Goal: Navigation & Orientation: Understand site structure

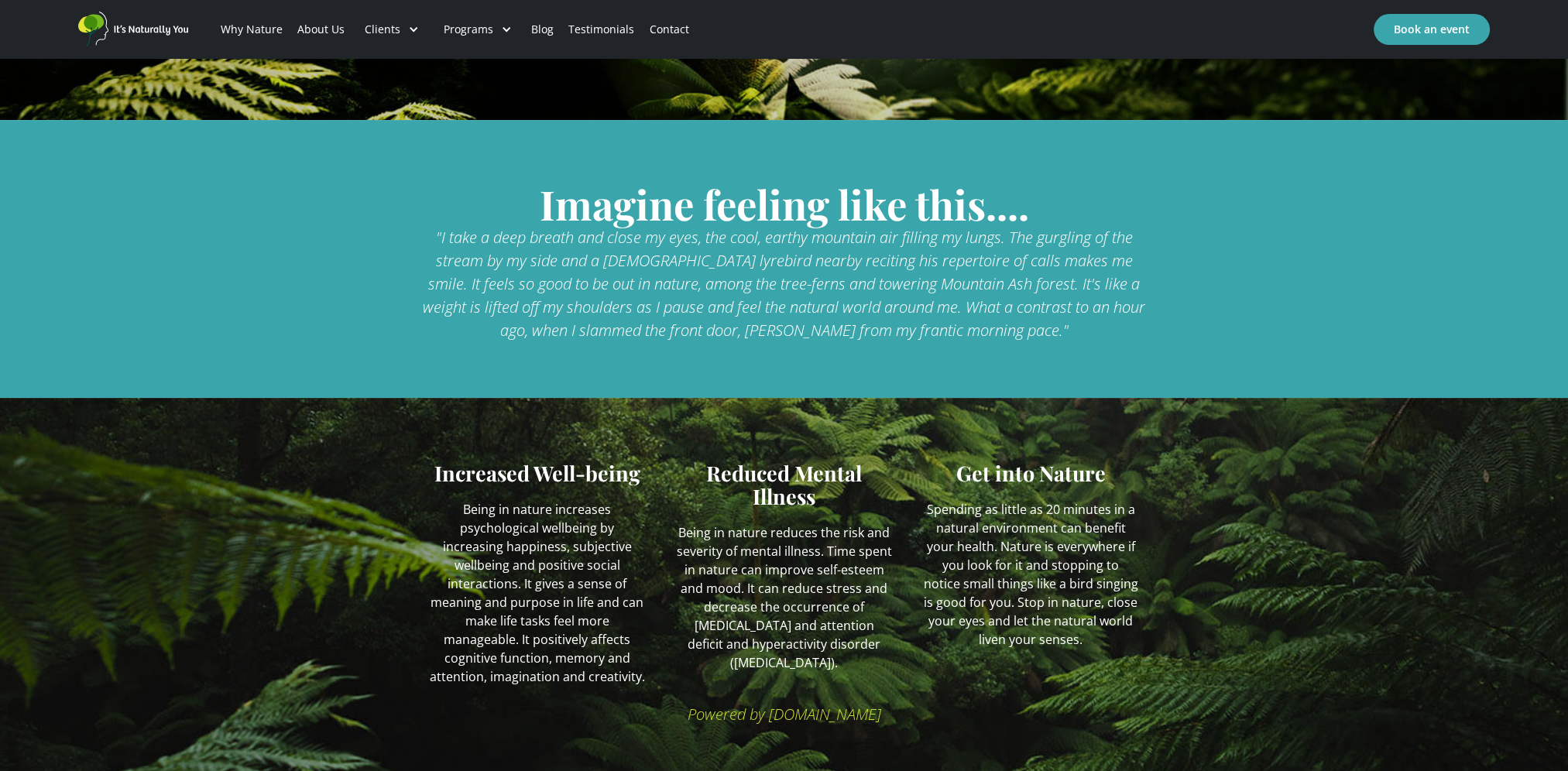
scroll to position [570, 0]
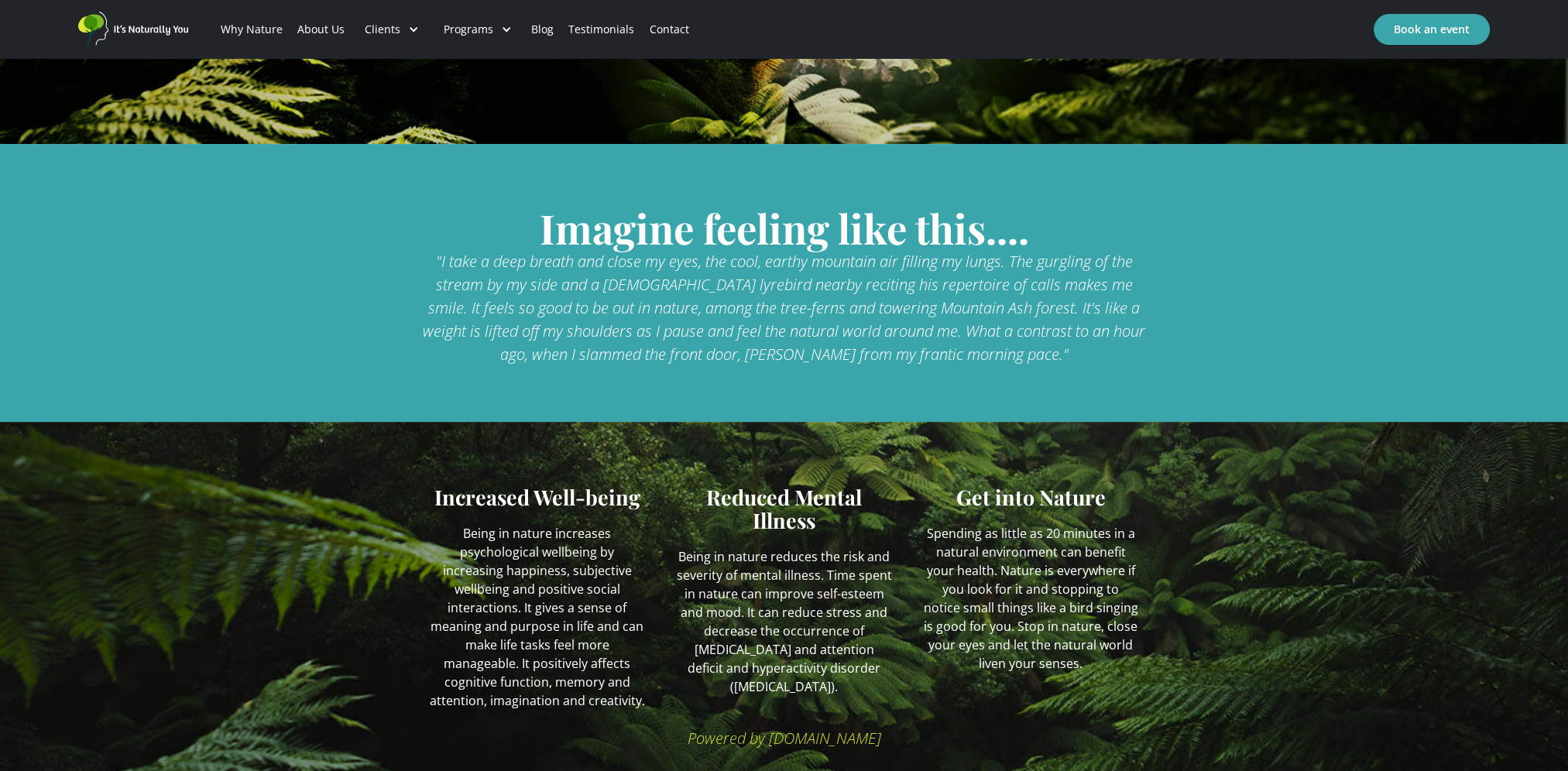
click at [254, 33] on link "Why Nature" at bounding box center [251, 29] width 76 height 53
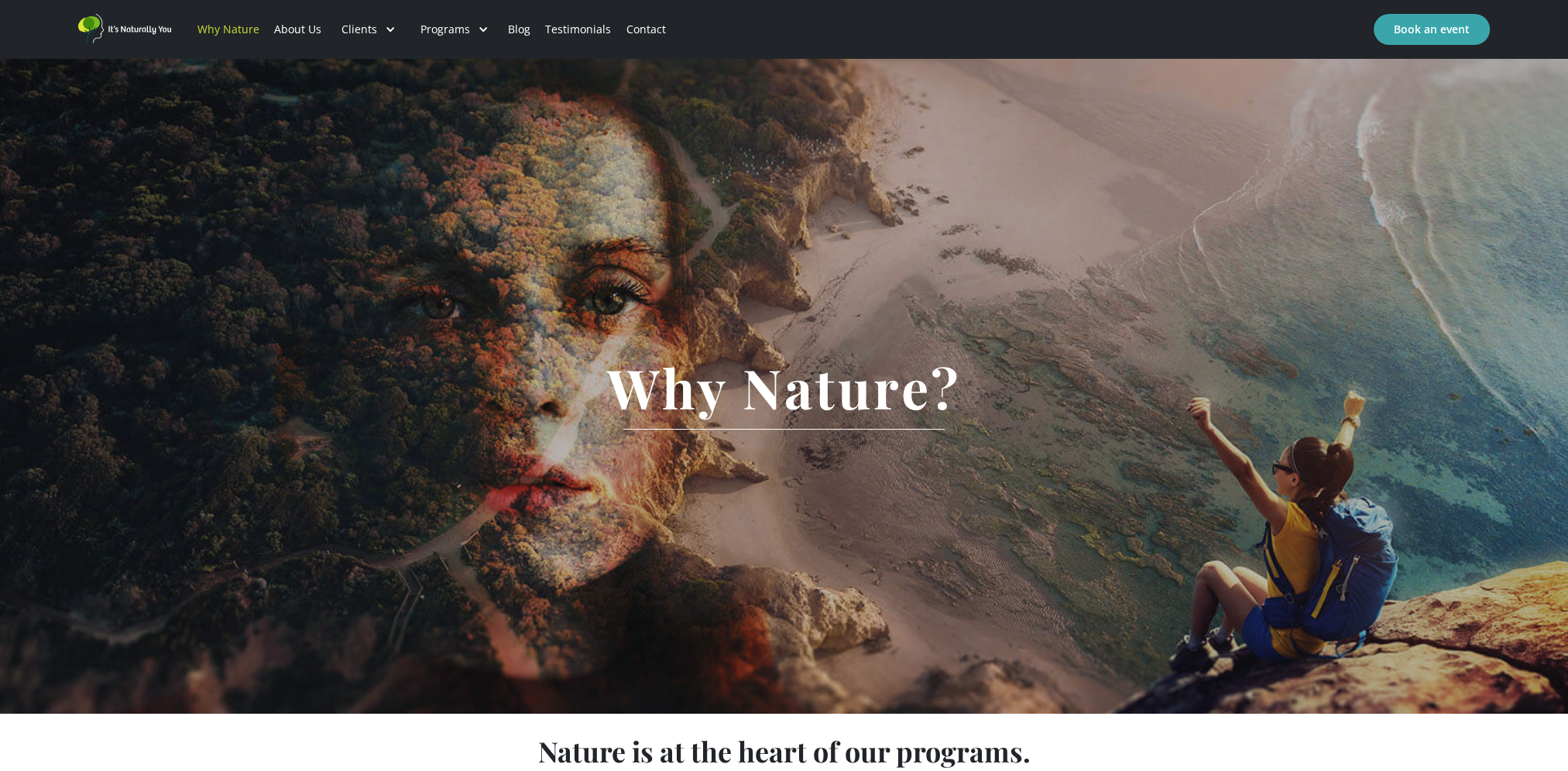
click at [302, 34] on link "About Us" at bounding box center [297, 29] width 62 height 53
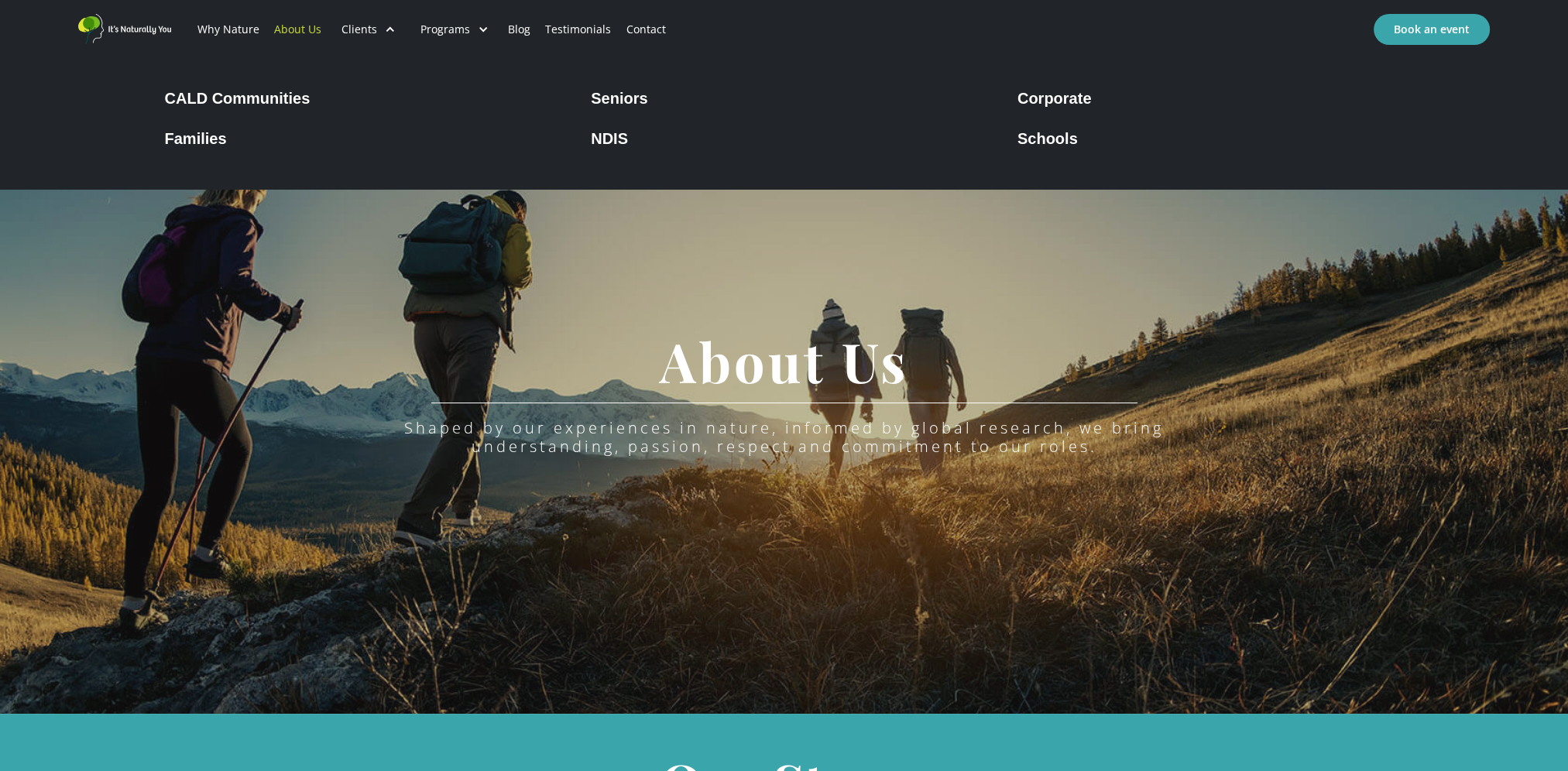
click at [351, 34] on div "Clients" at bounding box center [359, 29] width 36 height 15
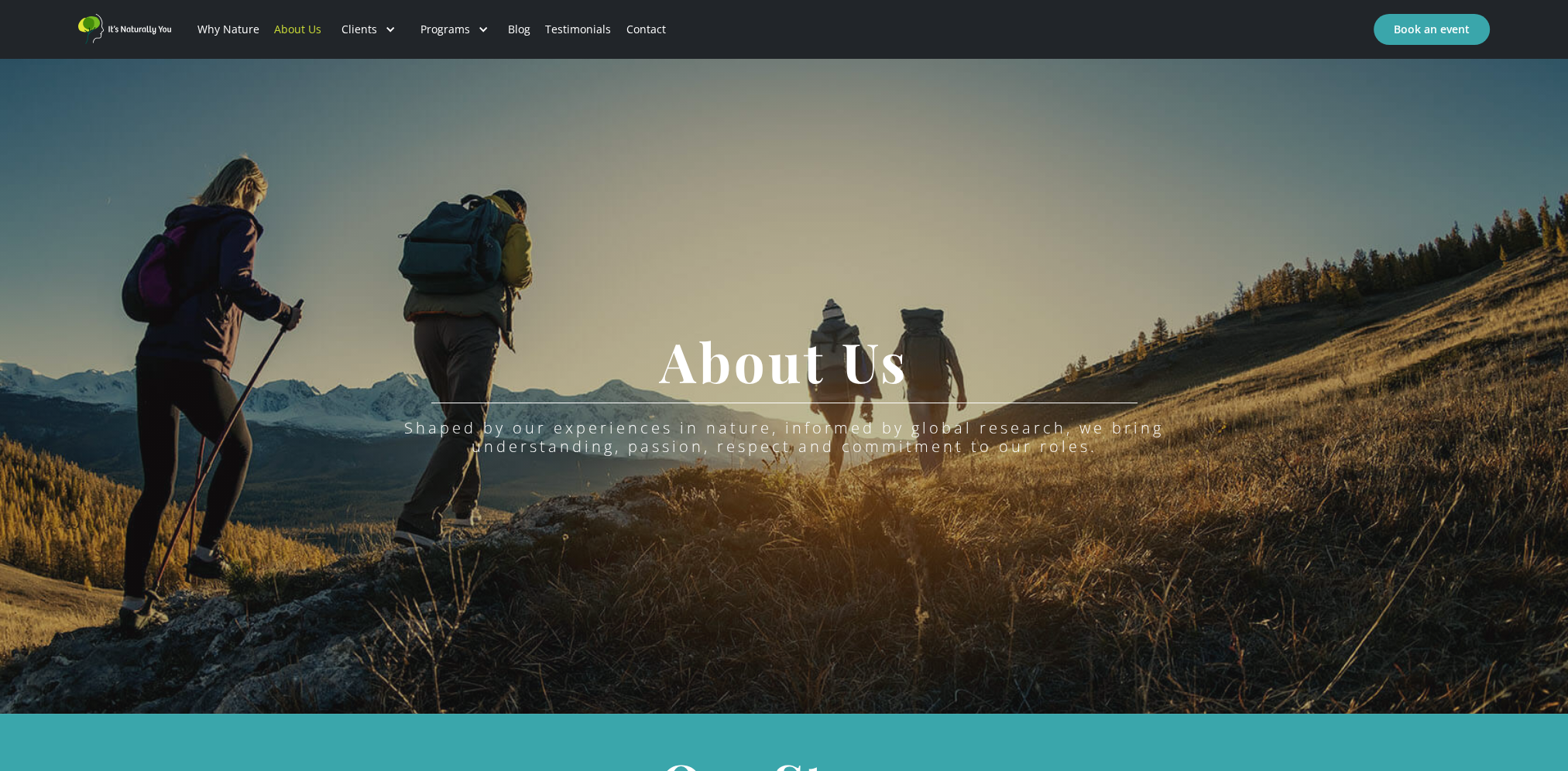
click at [358, 34] on div "Clients" at bounding box center [359, 29] width 36 height 15
click at [524, 28] on link "Blog" at bounding box center [520, 29] width 38 height 53
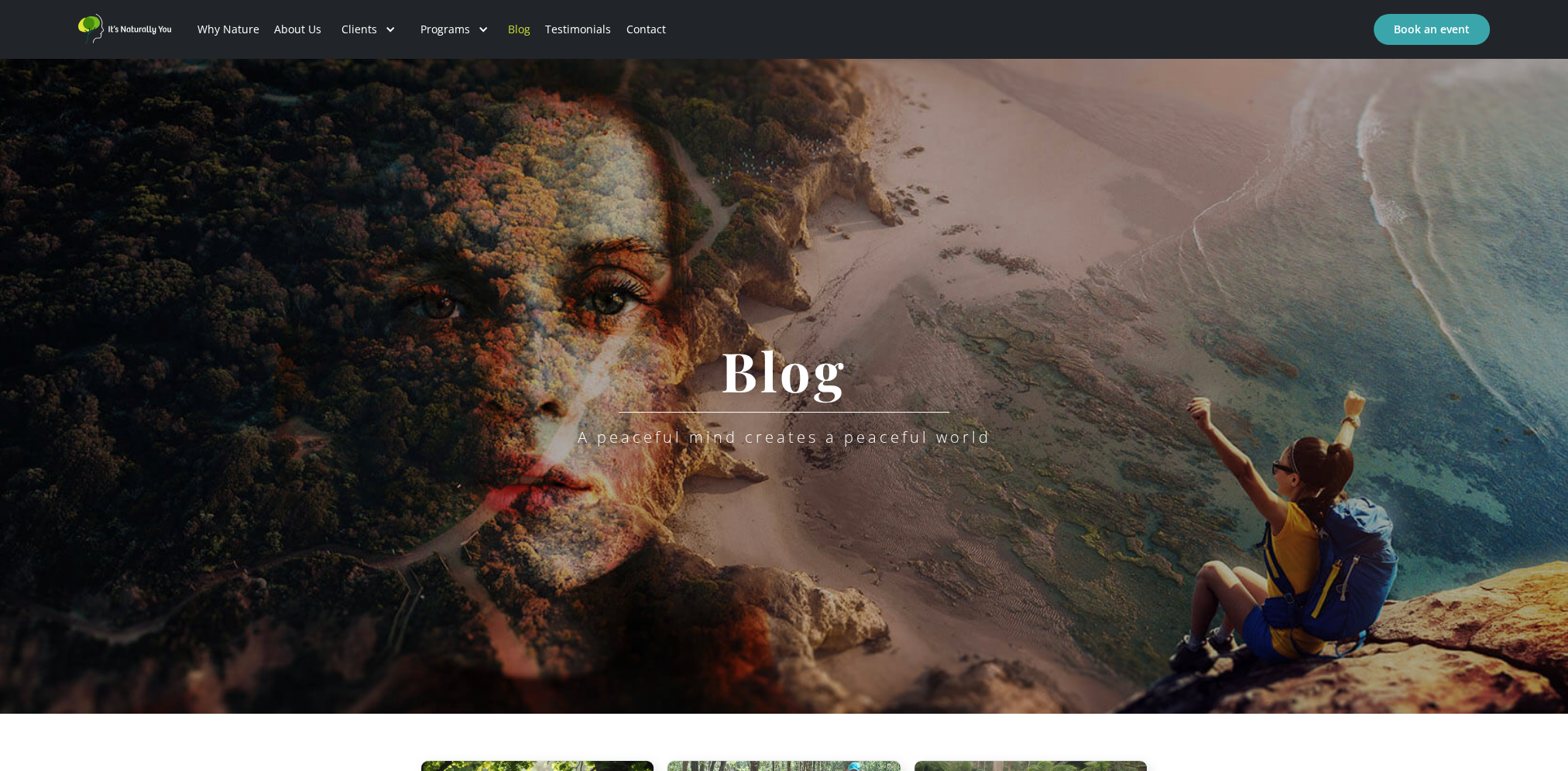
click at [574, 25] on link "Testimonials" at bounding box center [579, 29] width 81 height 53
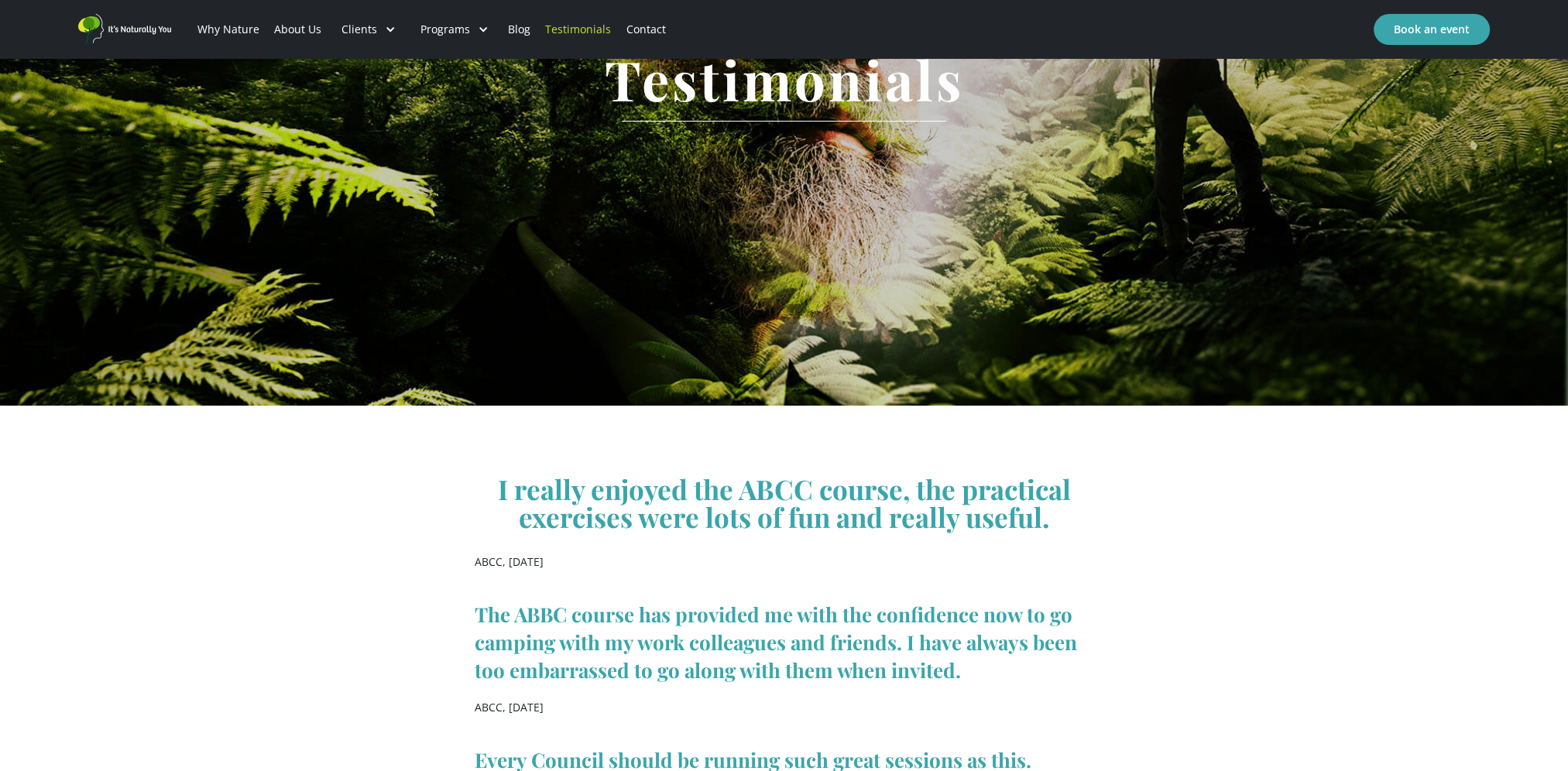
scroll to position [291, 0]
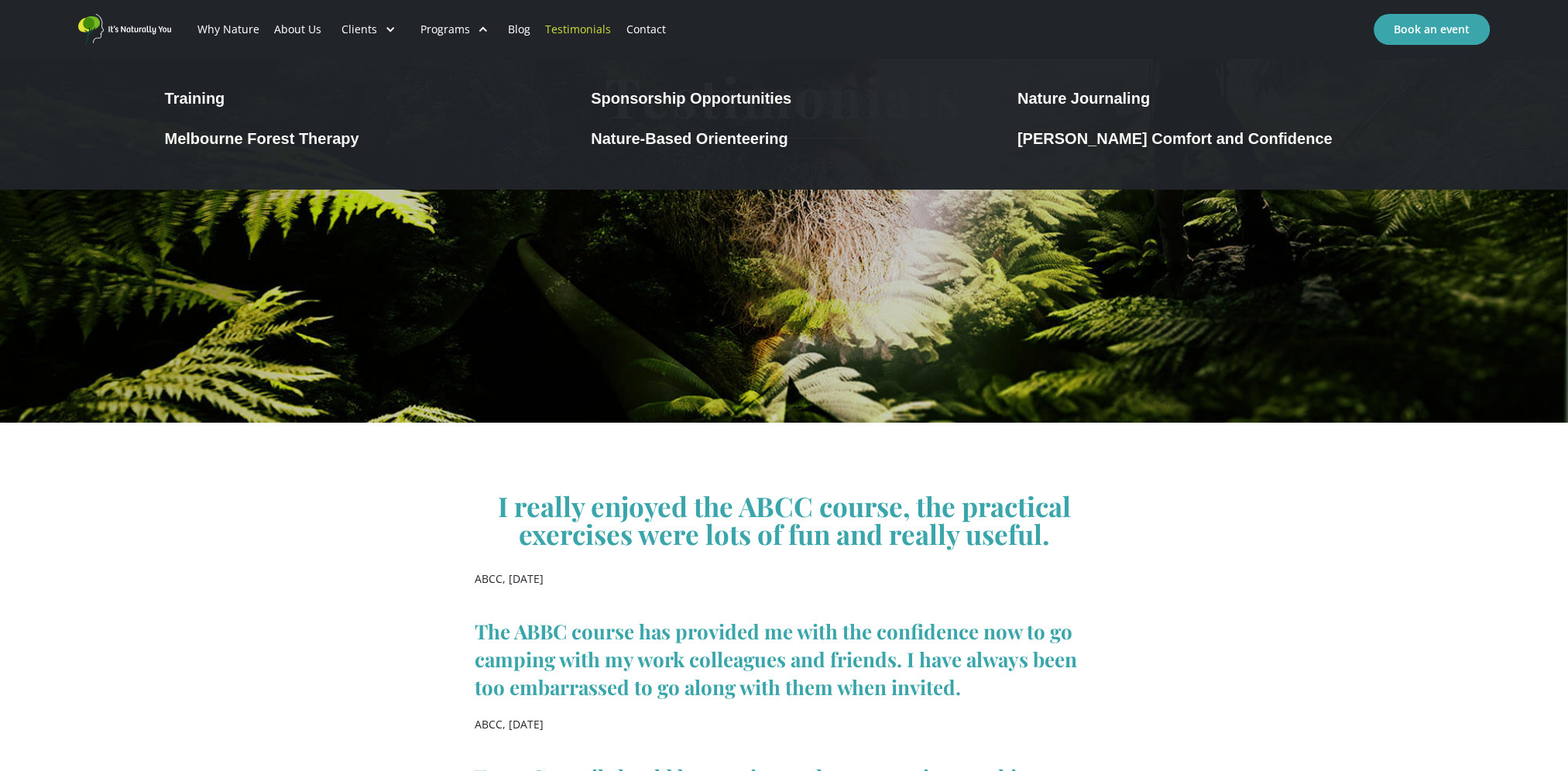
click at [477, 26] on div at bounding box center [482, 29] width 11 height 11
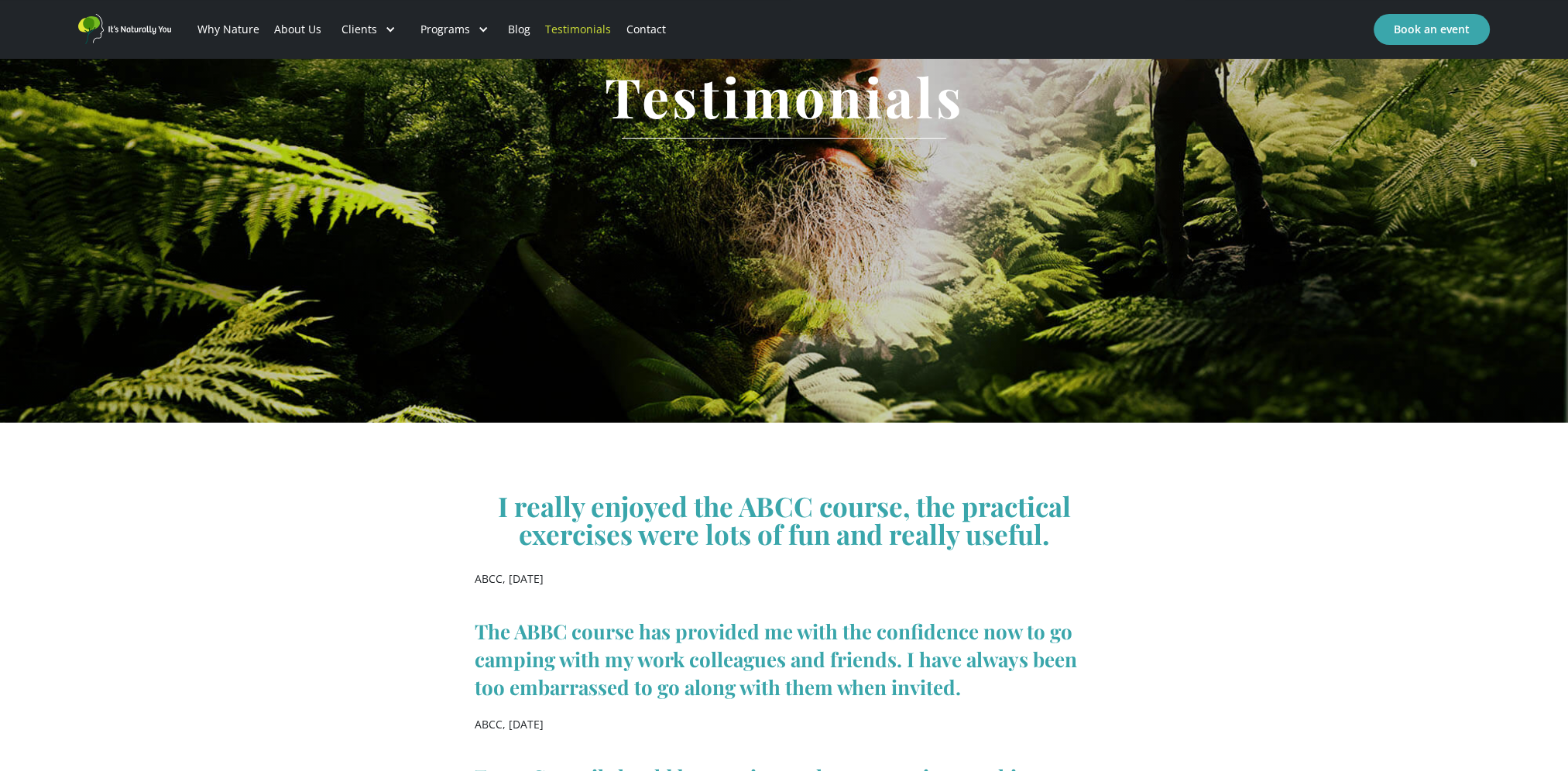
click at [477, 26] on div at bounding box center [482, 29] width 11 height 11
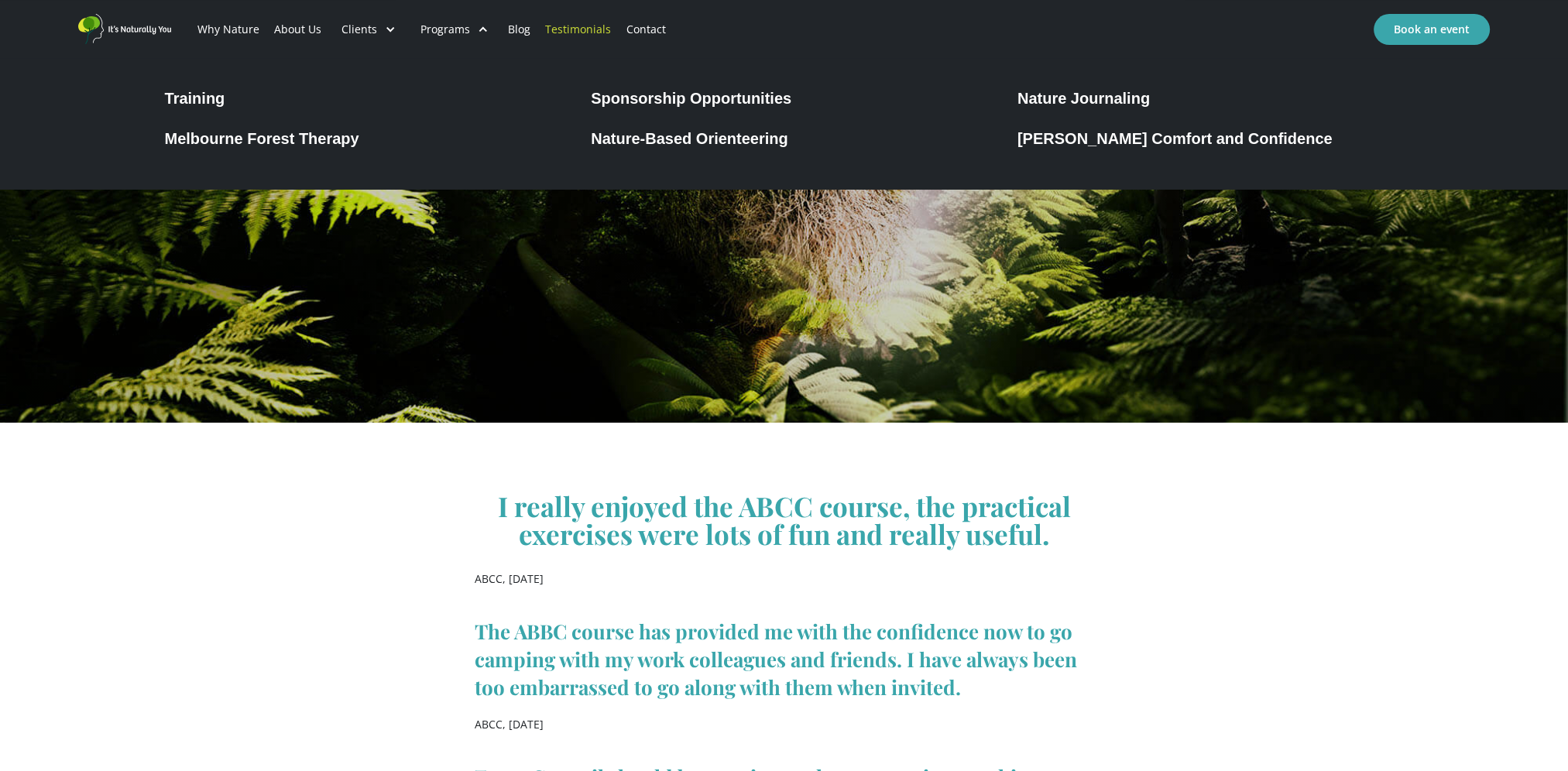
click at [1069, 143] on div "[PERSON_NAME] Comfort and Confidence" at bounding box center [1175, 138] width 315 height 18
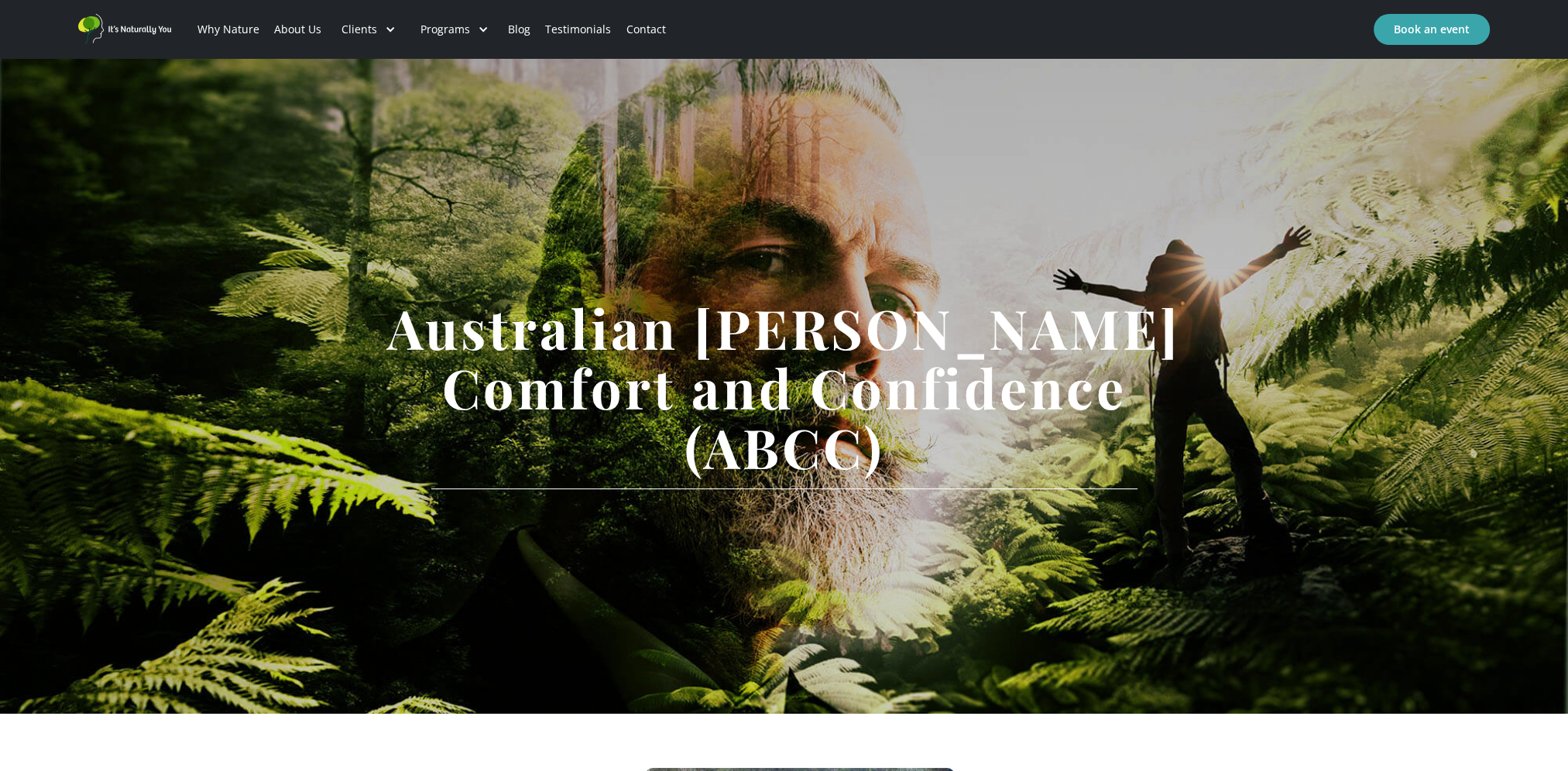
click at [629, 31] on link "Contact" at bounding box center [646, 29] width 54 height 53
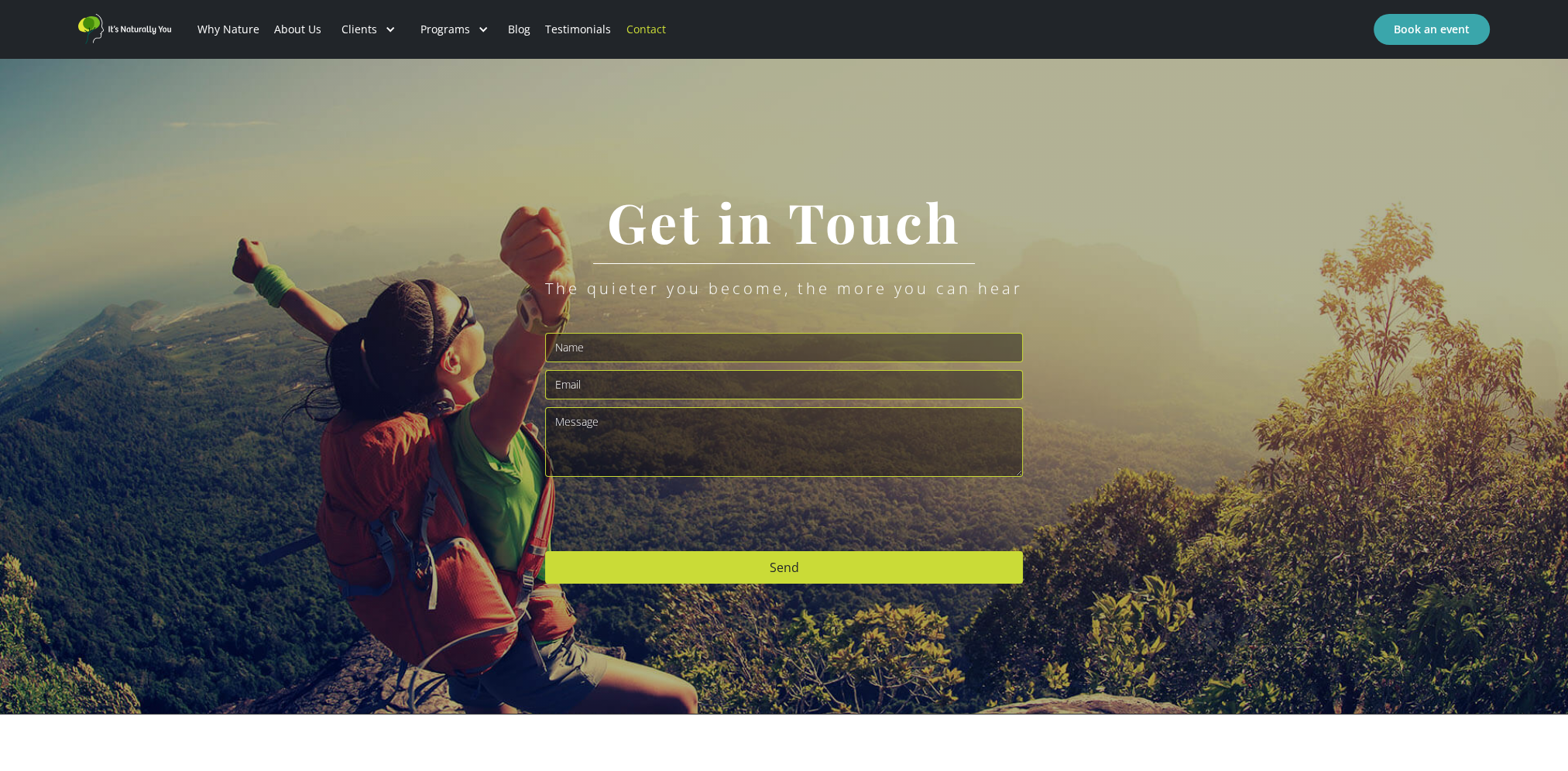
click at [508, 31] on link "Blog" at bounding box center [520, 29] width 38 height 53
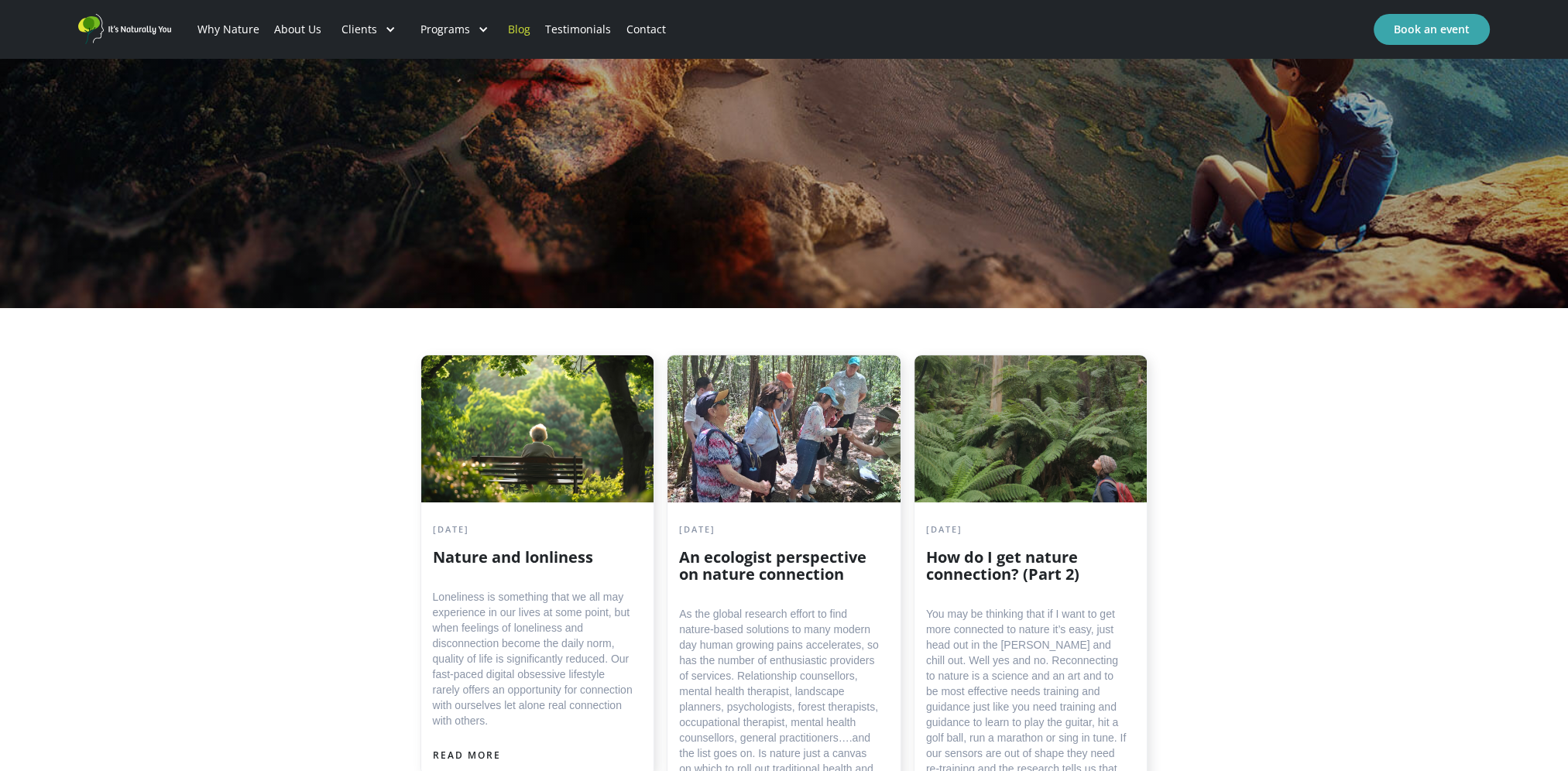
scroll to position [412, 0]
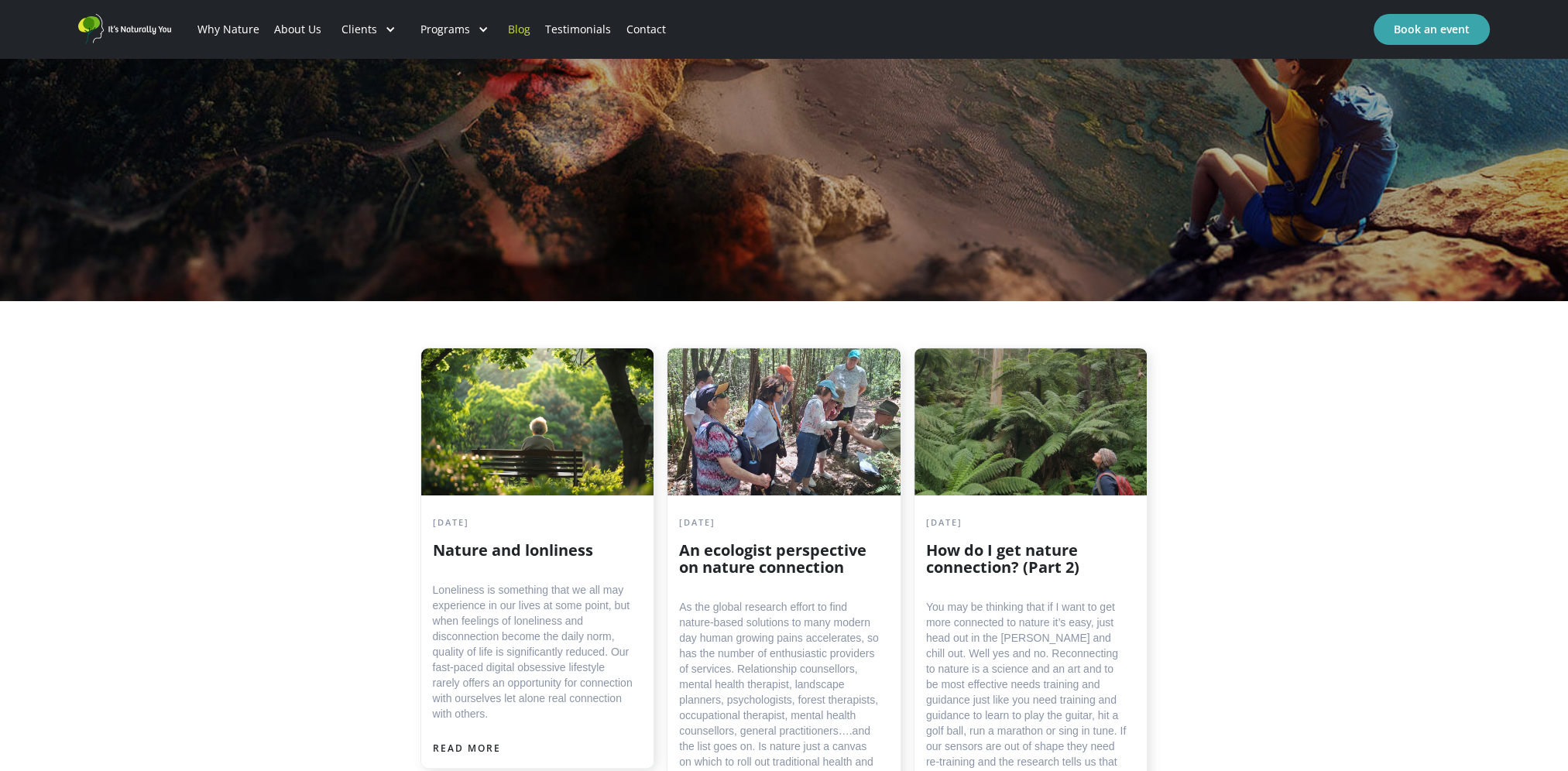
click at [299, 28] on link "About Us" at bounding box center [297, 29] width 62 height 53
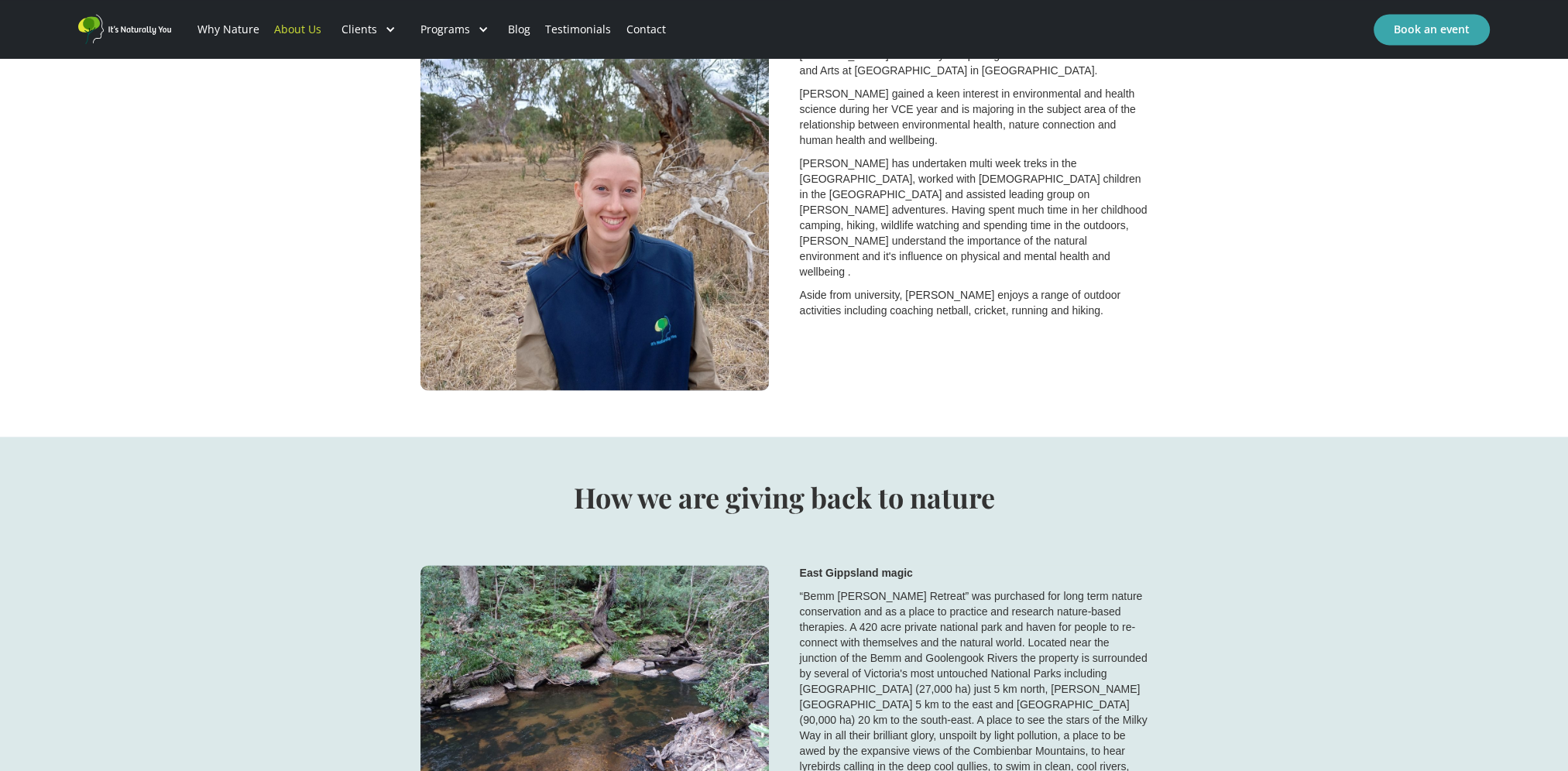
scroll to position [1496, 0]
